Goal: Navigation & Orientation: Understand site structure

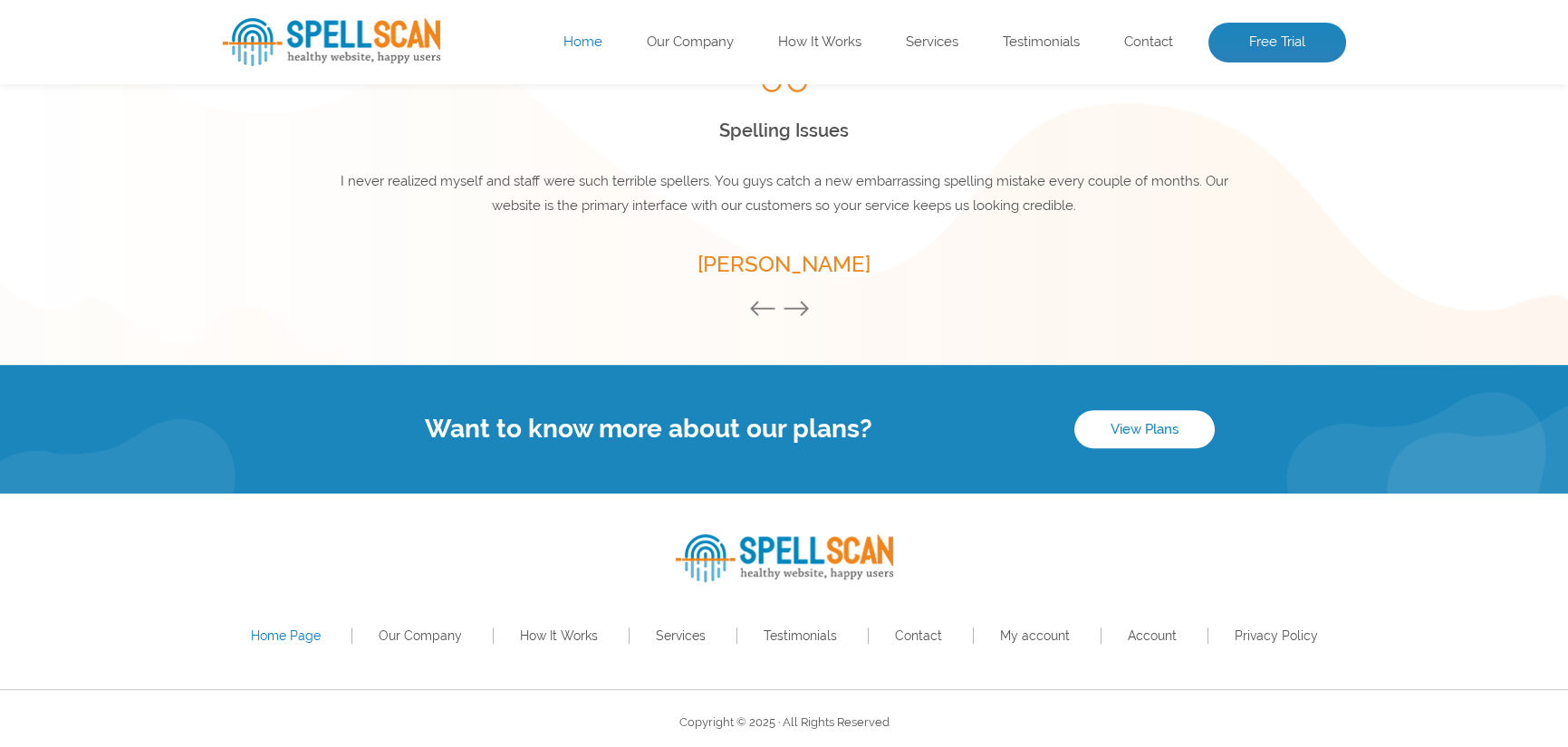
scroll to position [2564, 0]
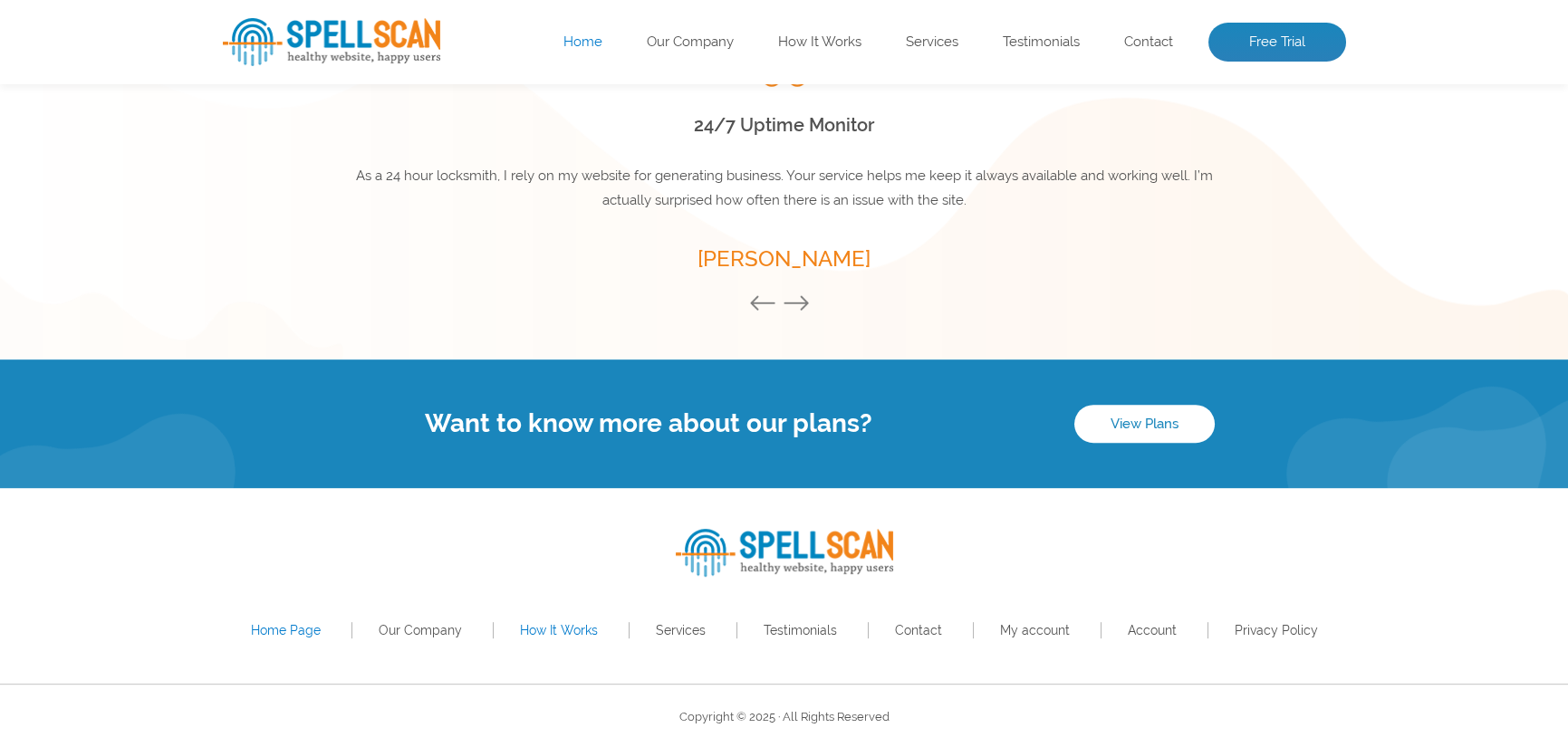
click at [566, 628] on link "How It Works" at bounding box center [559, 630] width 78 height 14
click at [672, 632] on link "Services" at bounding box center [681, 630] width 50 height 14
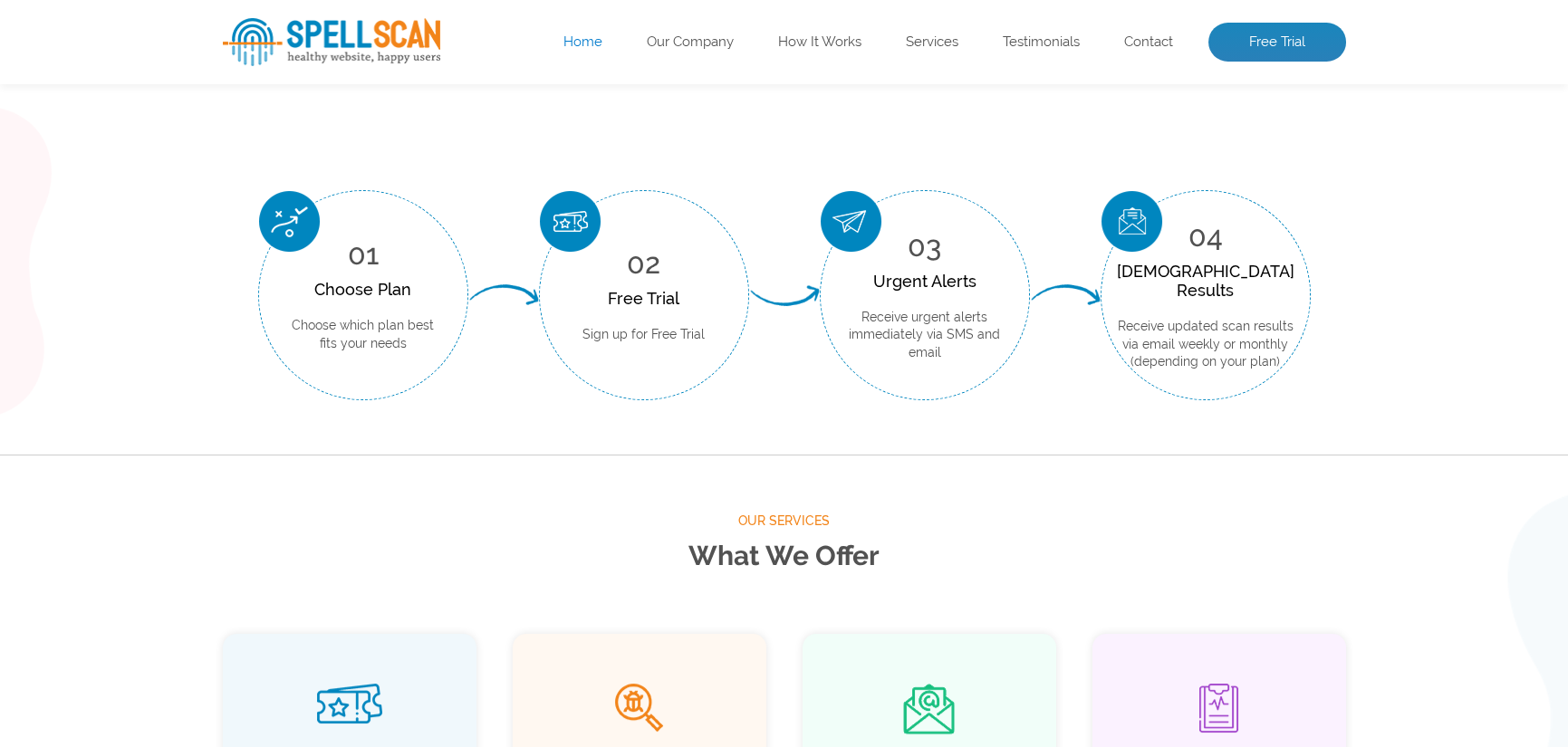
scroll to position [714, 0]
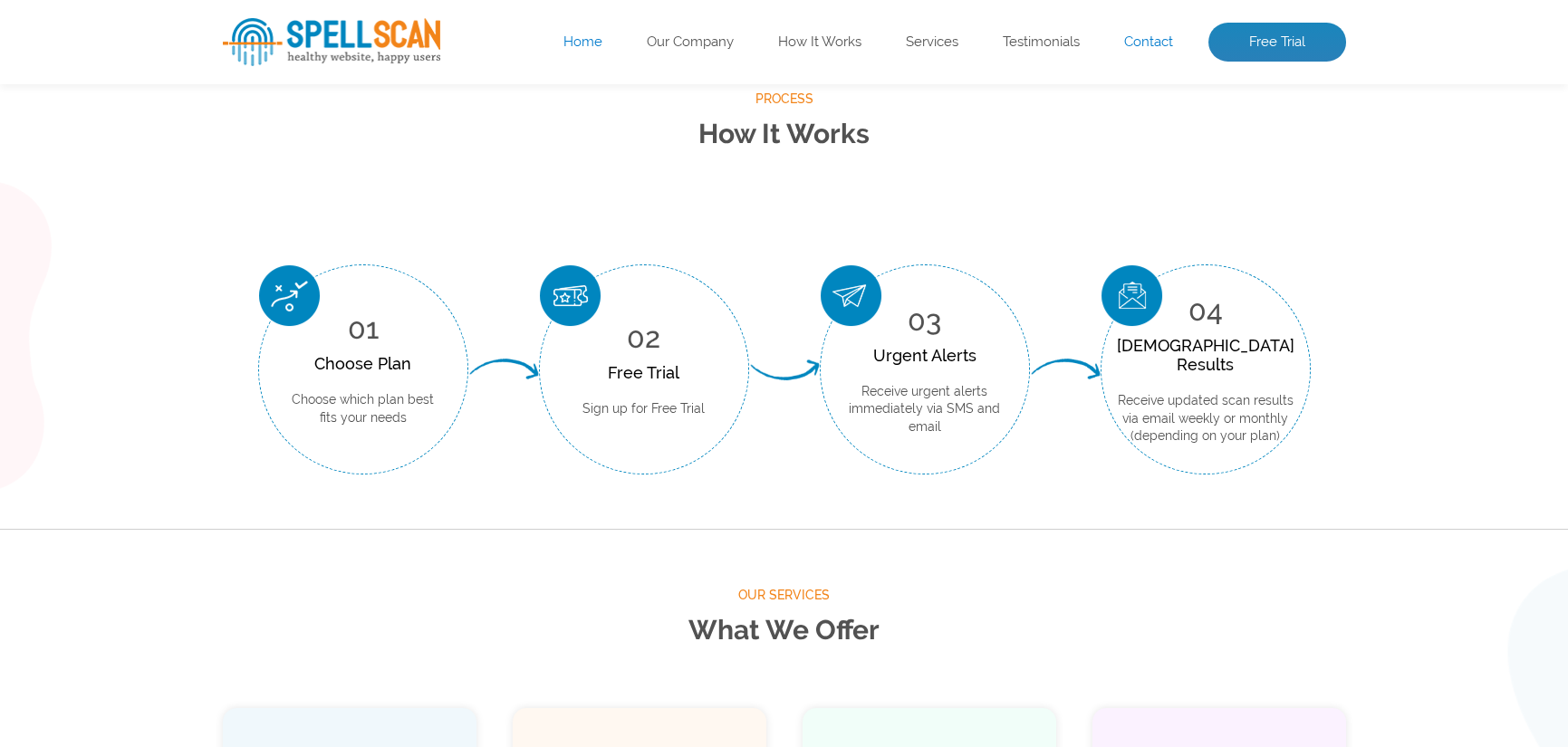
click at [1158, 37] on link "Contact" at bounding box center [1149, 42] width 49 height 18
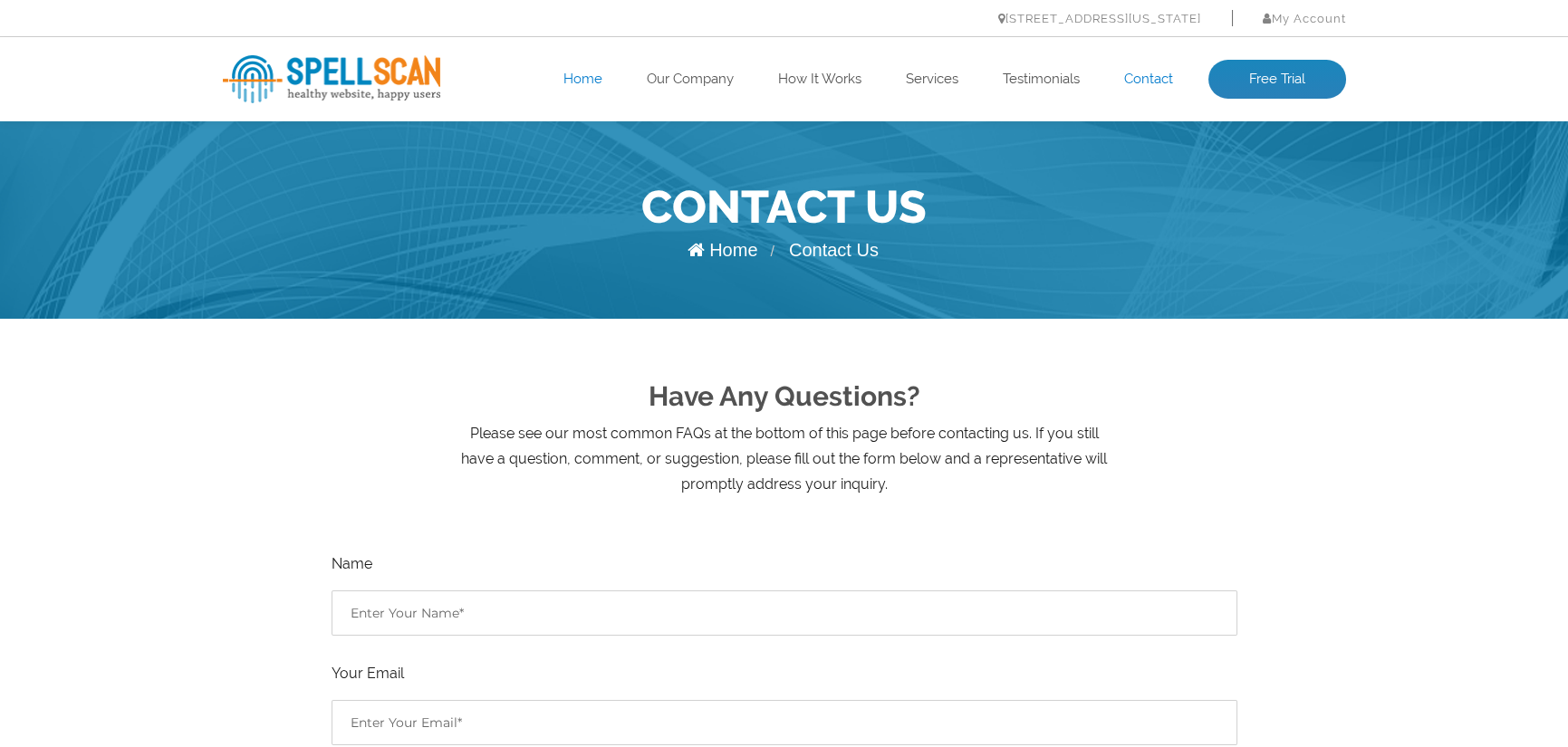
click at [571, 79] on link "Home" at bounding box center [583, 79] width 39 height 18
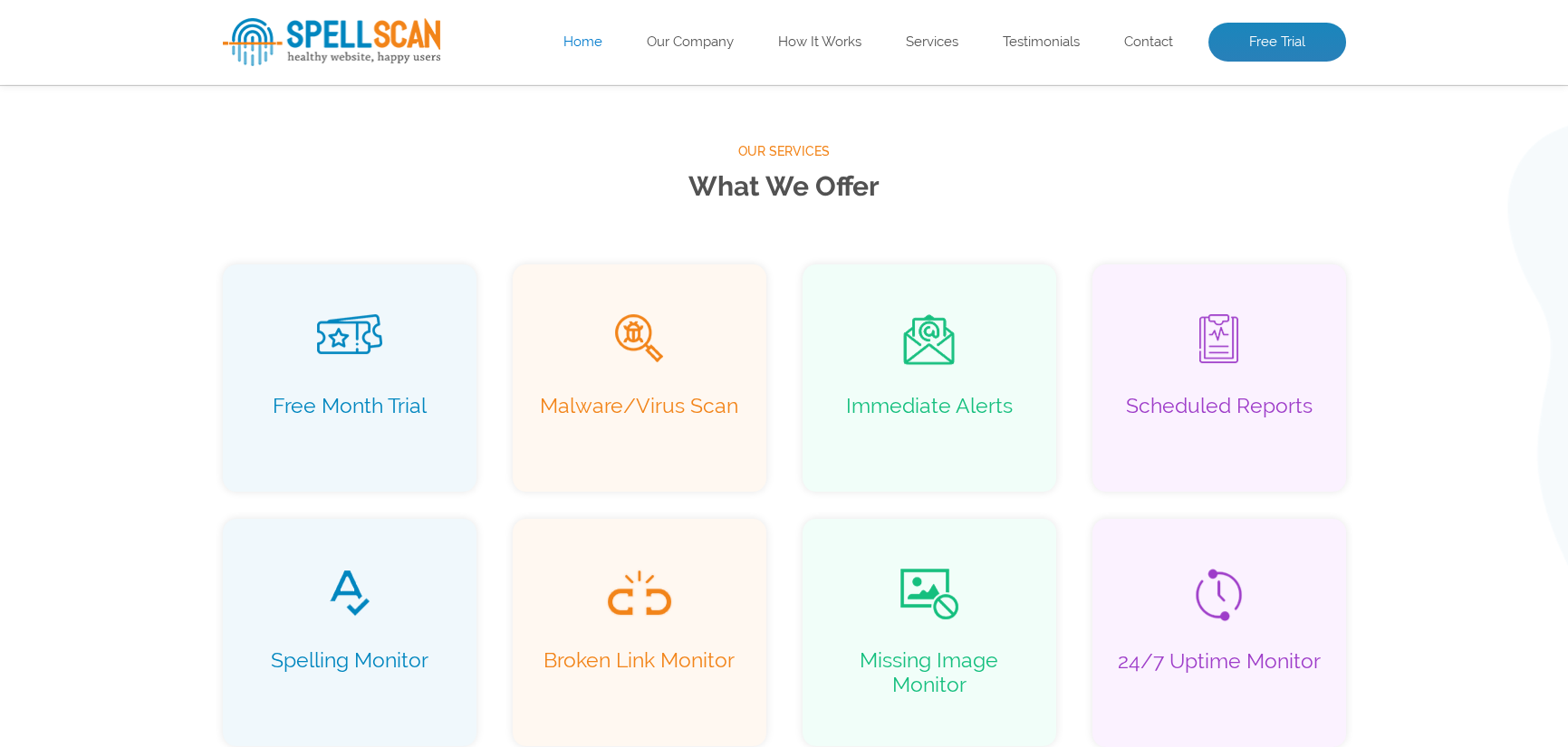
scroll to position [1178, 0]
